Goal: Navigation & Orientation: Find specific page/section

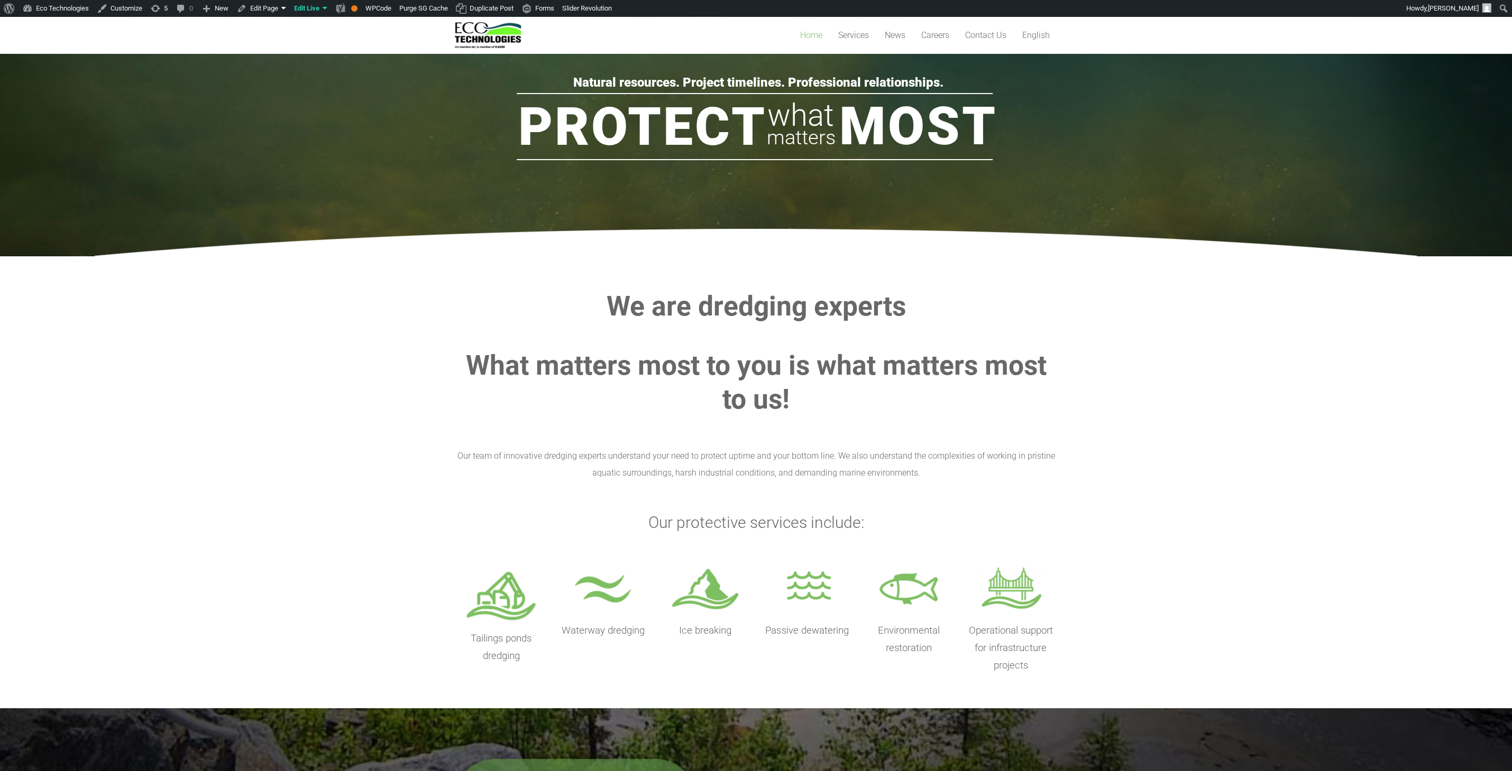
scroll to position [112, 0]
click at [356, 145] on rs-slide "Protect Most what matters Natural resources. Project timelines. Professional re…" at bounding box center [756, 71] width 1512 height 370
click at [337, 317] on section "We are dredging experts What matters most to you is what matters most to us! Ou…" at bounding box center [756, 482] width 1512 height 453
click at [442, 430] on section "We are dredging experts What matters most to you is what matters most to us! Ou…" at bounding box center [756, 482] width 1512 height 453
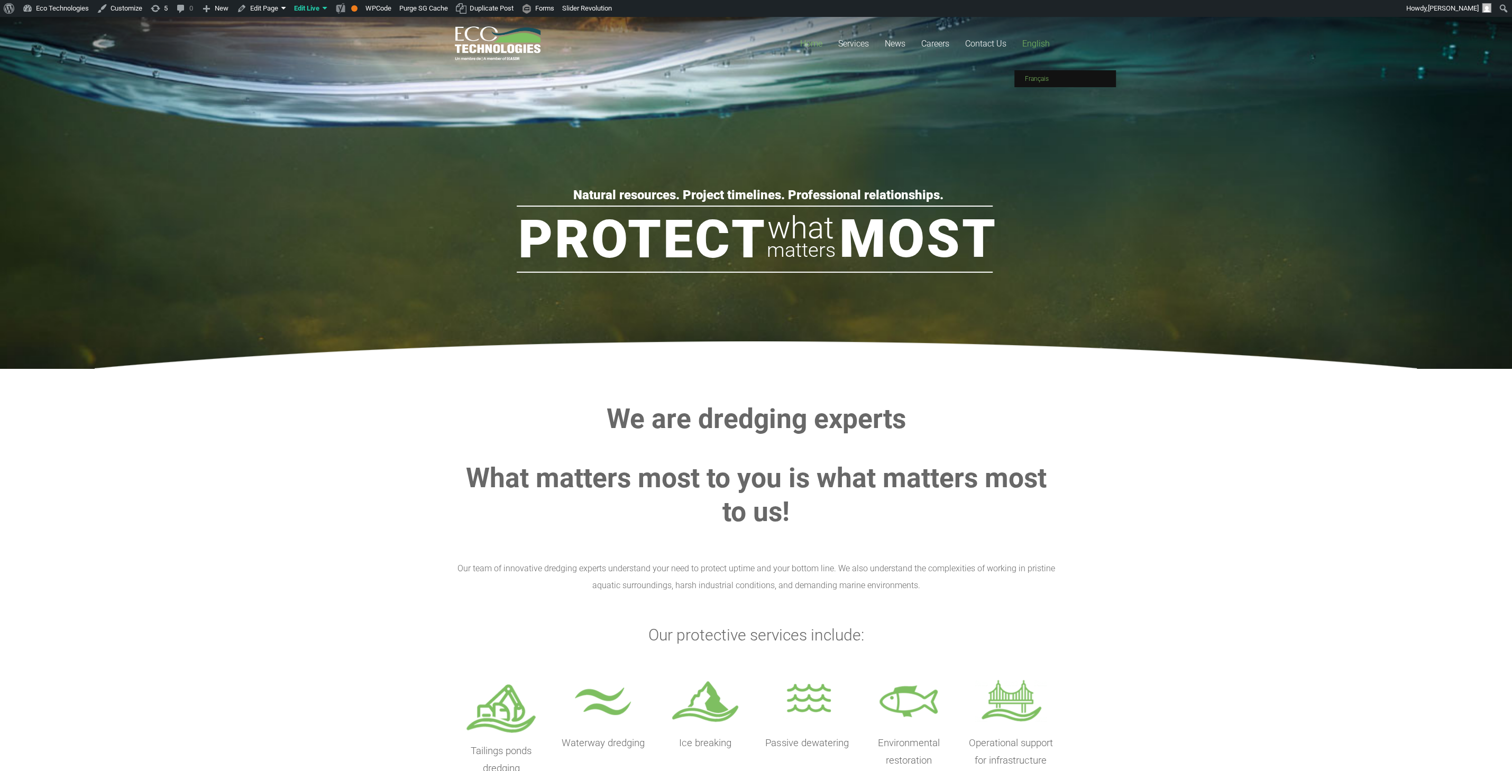
click at [1043, 77] on span "Français" at bounding box center [1037, 78] width 24 height 7
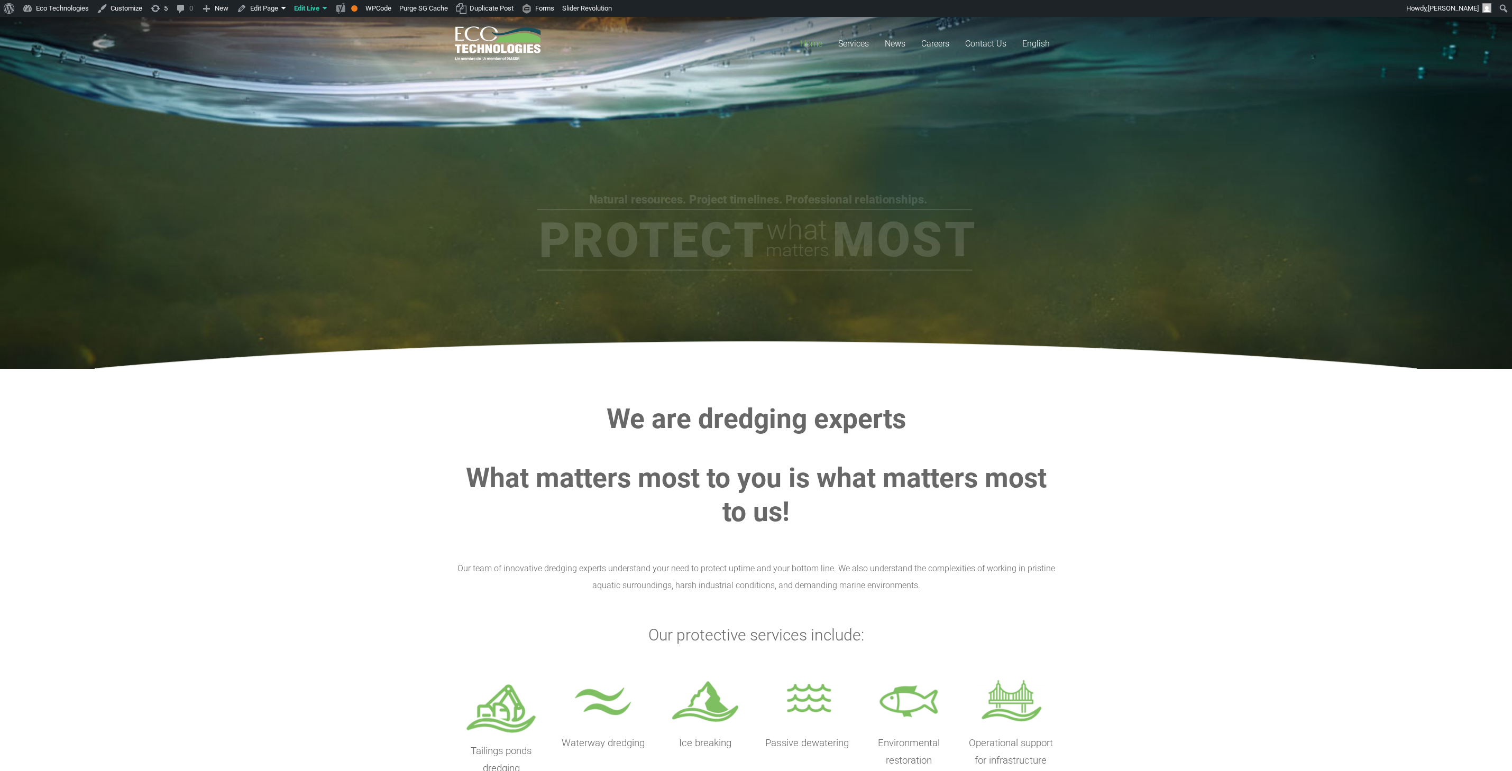
click at [256, 195] on rs-slide "Protect Most what matters Natural resources. Project timelines. Professional re…" at bounding box center [756, 183] width 1512 height 370
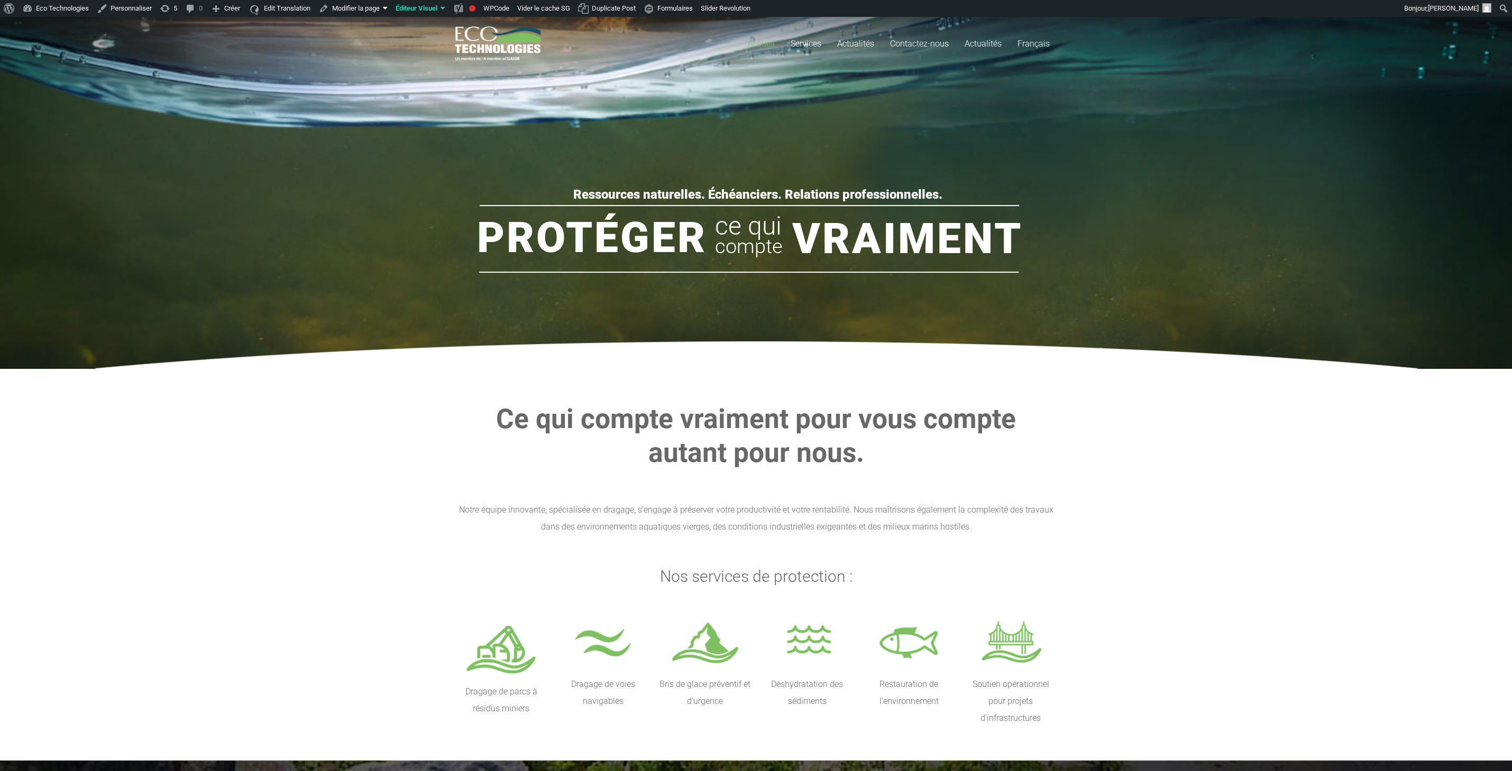
click at [408, 146] on rs-slide "Protéger Vraiment ce qui compte Ressources naturelles. Échéanciers. Relations p…" at bounding box center [756, 183] width 1512 height 370
